Goal: Information Seeking & Learning: Learn about a topic

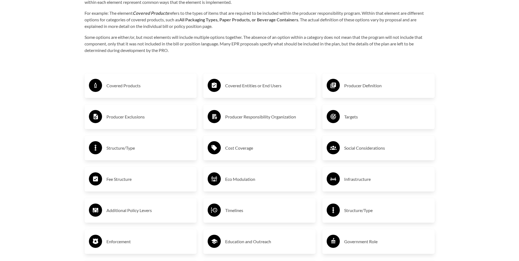
scroll to position [940, 0]
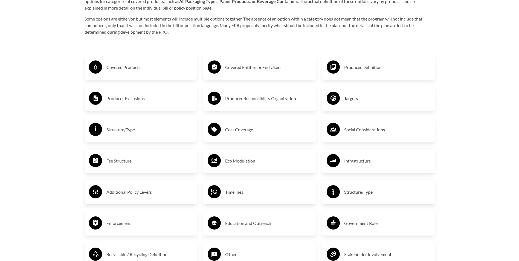
click at [129, 67] on h3 "Covered Products" at bounding box center [149, 67] width 86 height 9
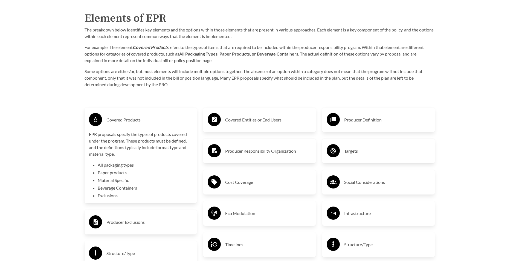
scroll to position [876, 0]
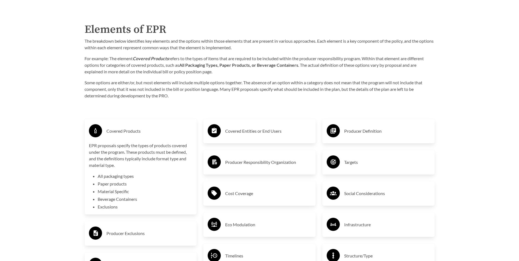
click at [359, 131] on h3 "Producer Definition" at bounding box center [387, 131] width 86 height 9
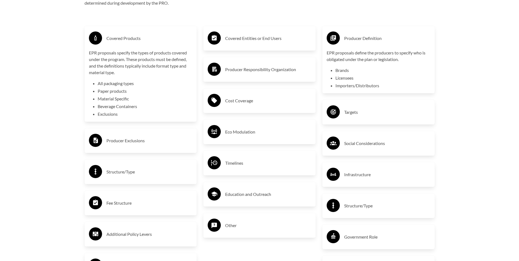
scroll to position [967, 0]
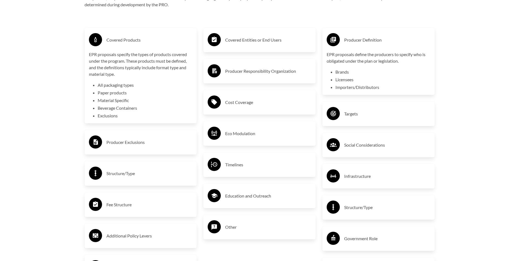
click at [244, 38] on h3 "Covered Entities or End Users" at bounding box center [268, 40] width 86 height 9
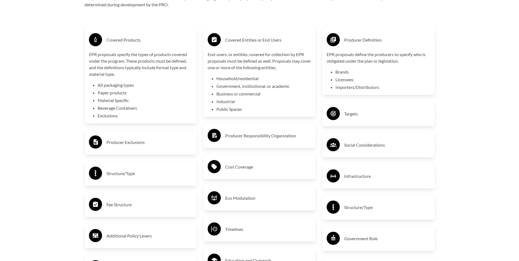
click at [243, 37] on h3 "Covered Entities or End Users" at bounding box center [268, 40] width 86 height 9
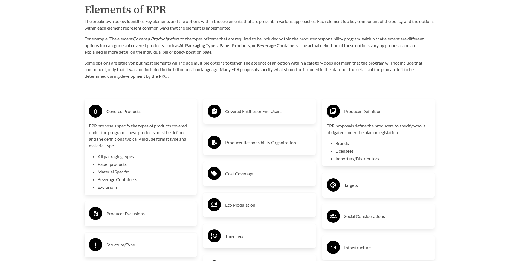
scroll to position [885, 0]
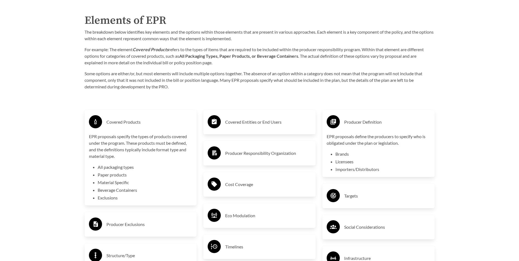
click at [260, 123] on h3 "Covered Entities or End Users" at bounding box center [268, 122] width 86 height 9
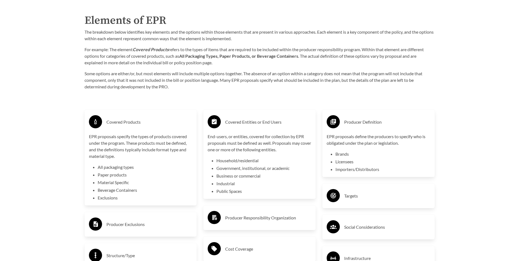
click at [254, 218] on h3 "Producer Responsibility Organization" at bounding box center [268, 217] width 86 height 9
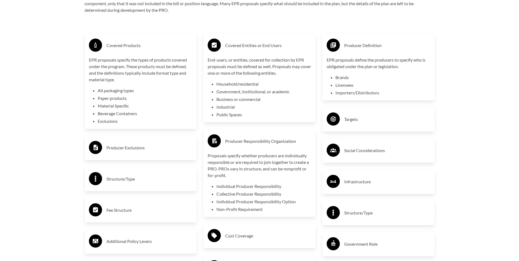
scroll to position [985, 0]
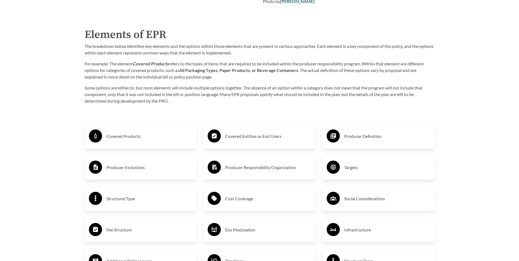
scroll to position [876, 0]
